Goal: Find contact information: Find contact information

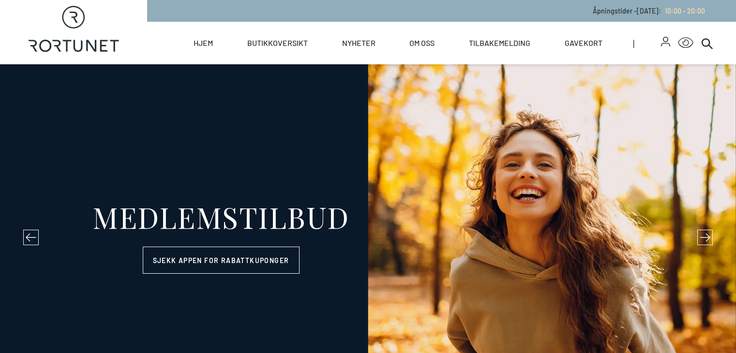
select select "NO"
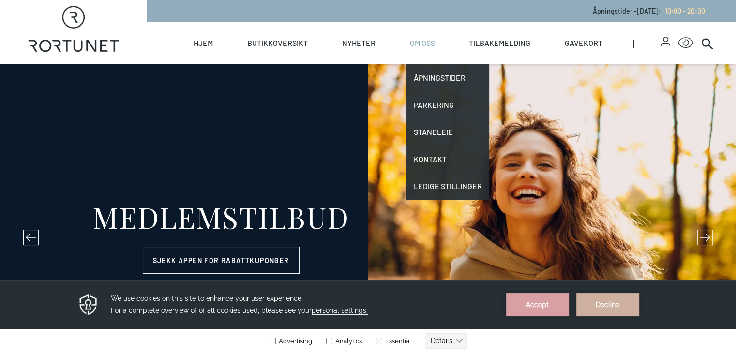
click at [435, 41] on link "Om oss" at bounding box center [421, 43] width 25 height 43
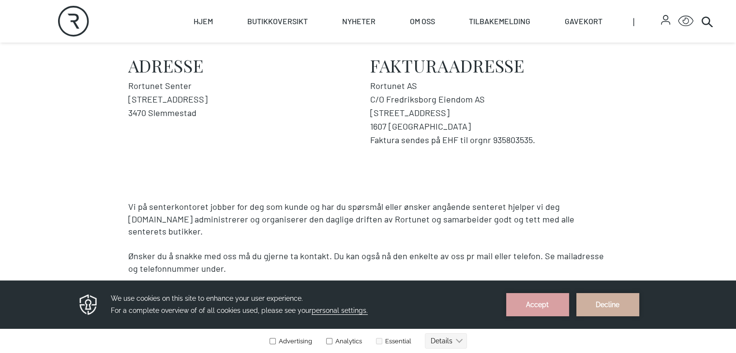
scroll to position [194, 0]
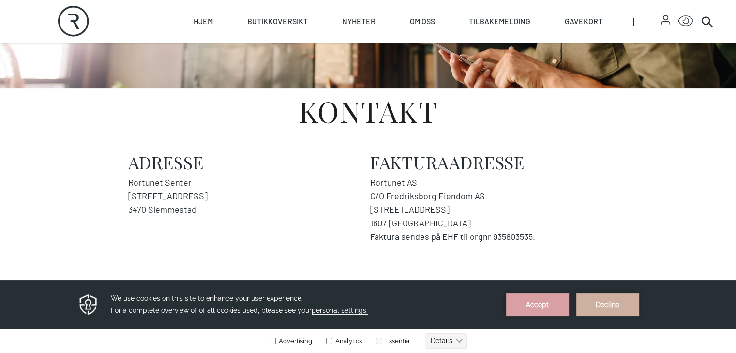
click at [76, 24] on icon at bounding box center [74, 21] width 12 height 15
select select "NO"
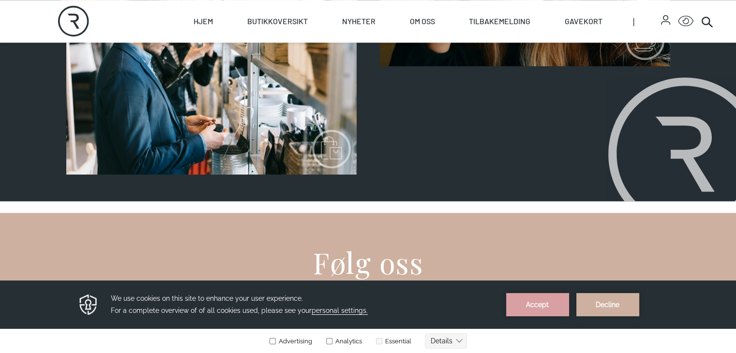
scroll to position [1113, 0]
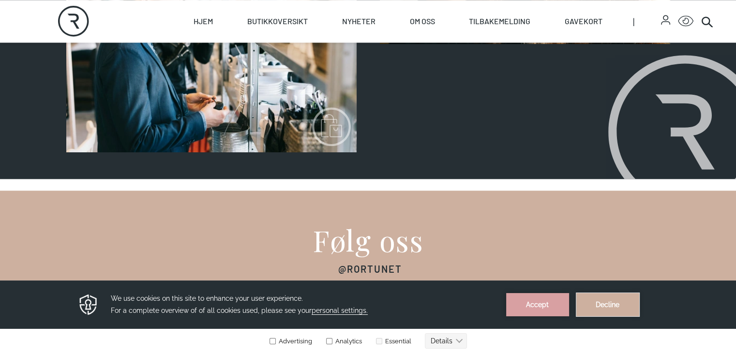
click at [604, 303] on button "Decline" at bounding box center [607, 304] width 63 height 23
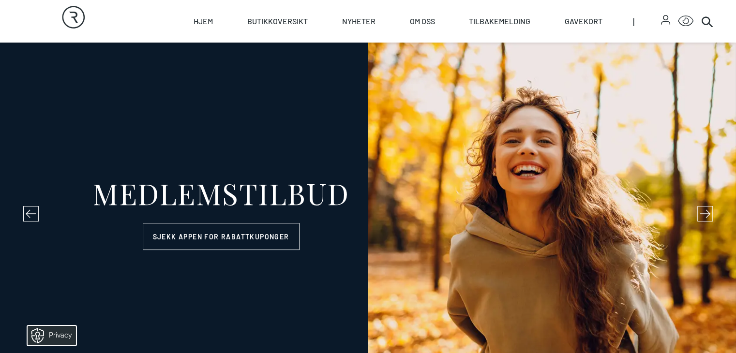
scroll to position [0, 0]
